Goal: Task Accomplishment & Management: Manage account settings

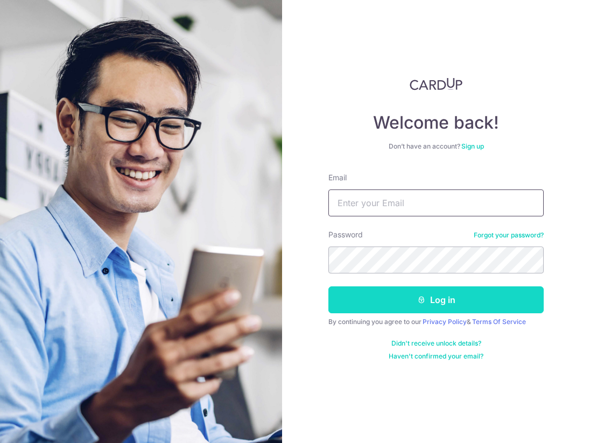
type input "[PERSON_NAME][EMAIL_ADDRESS][DOMAIN_NAME]"
click at [398, 309] on button "Log in" at bounding box center [435, 299] width 215 height 27
